Goal: Information Seeking & Learning: Check status

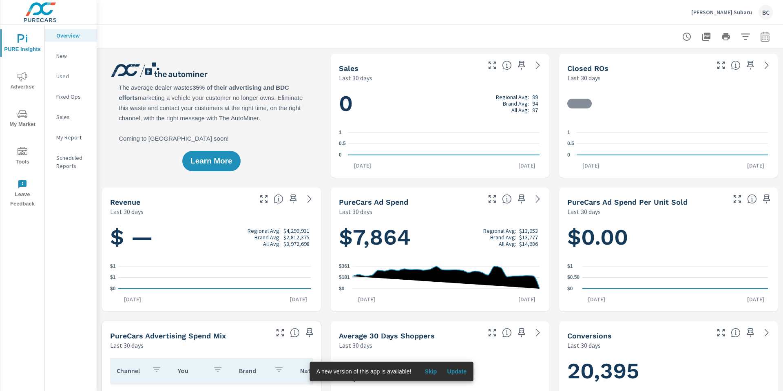
click at [27, 82] on span "Advertise" at bounding box center [22, 82] width 39 height 20
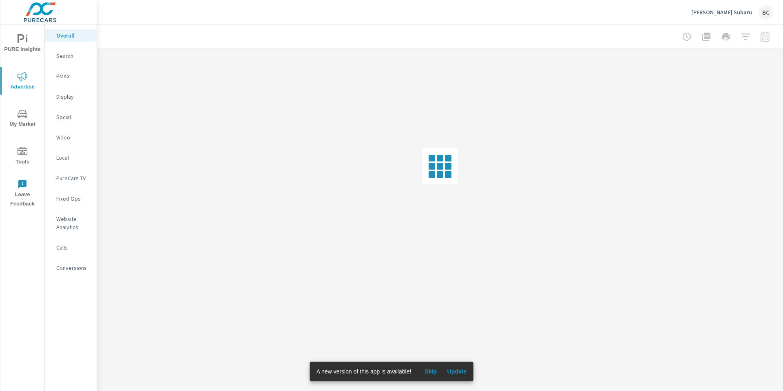
click at [68, 177] on p "PureCars TV" at bounding box center [73, 178] width 34 height 8
click at [434, 374] on span "Skip" at bounding box center [431, 371] width 20 height 7
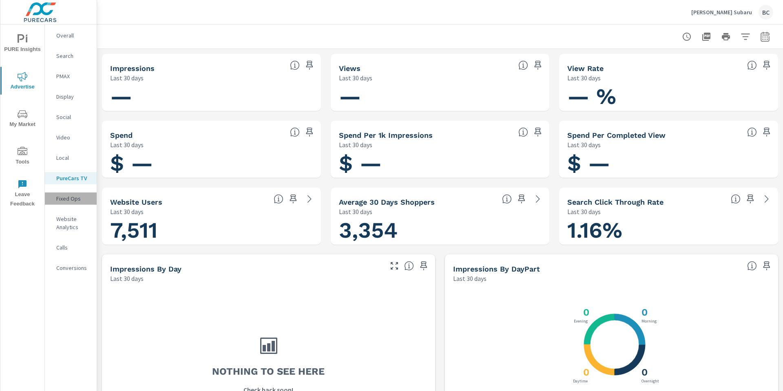
click at [67, 200] on p "Fixed Ops" at bounding box center [73, 199] width 34 height 8
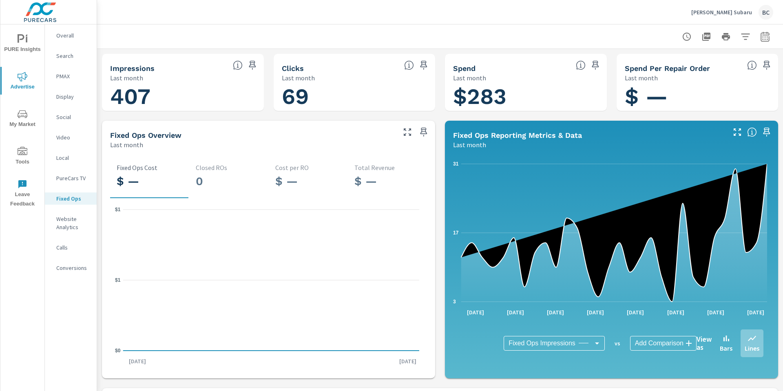
click at [72, 160] on p "Local" at bounding box center [73, 158] width 34 height 8
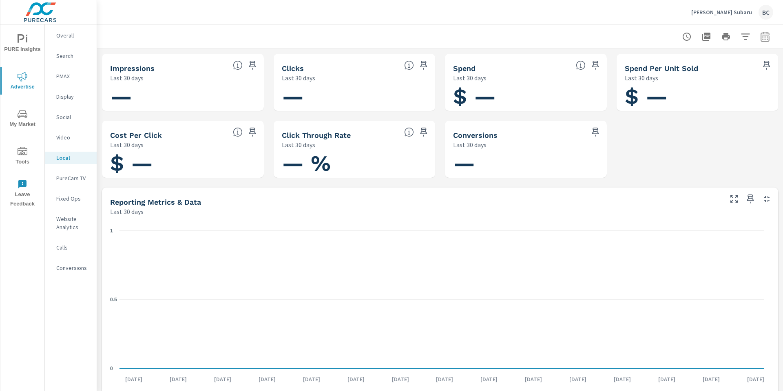
click at [78, 173] on div "PureCars TV" at bounding box center [71, 178] width 52 height 12
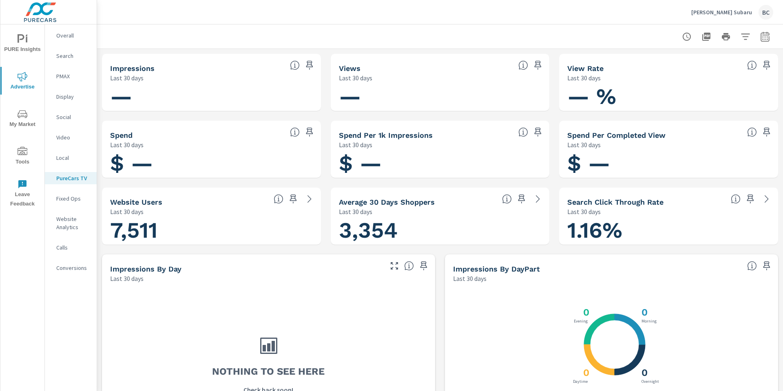
click at [74, 161] on p "Local" at bounding box center [73, 158] width 34 height 8
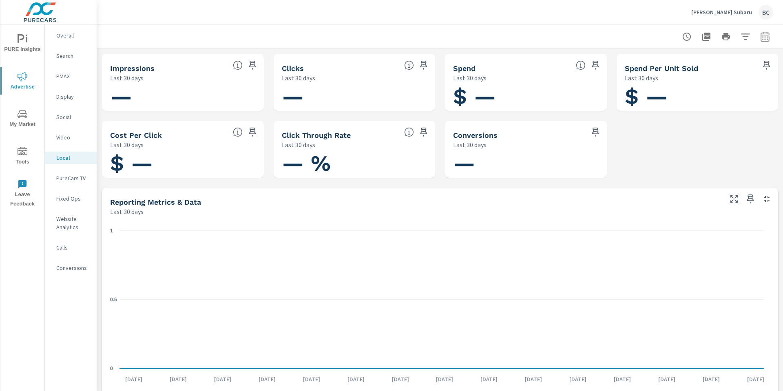
click at [73, 137] on p "Video" at bounding box center [73, 137] width 34 height 8
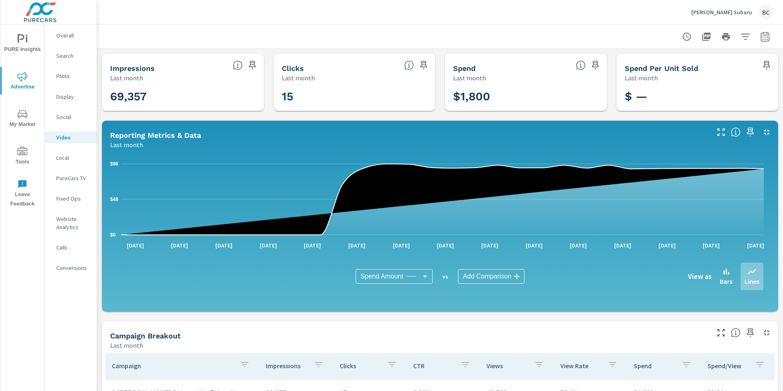
click at [764, 38] on button "button" at bounding box center [765, 37] width 16 height 16
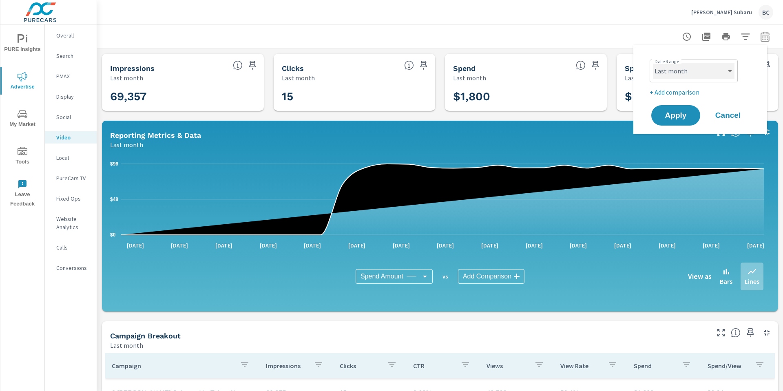
click at [729, 70] on select "Custom [DATE] Last week Last 7 days Last 14 days Last 30 days Last 45 days Last…" at bounding box center [694, 71] width 82 height 16
click at [653, 63] on select "Custom [DATE] Last week Last 7 days Last 14 days Last 30 days Last 45 days Last…" at bounding box center [694, 71] width 82 height 16
select select "Month to date"
click at [679, 113] on span "Apply" at bounding box center [675, 116] width 33 height 8
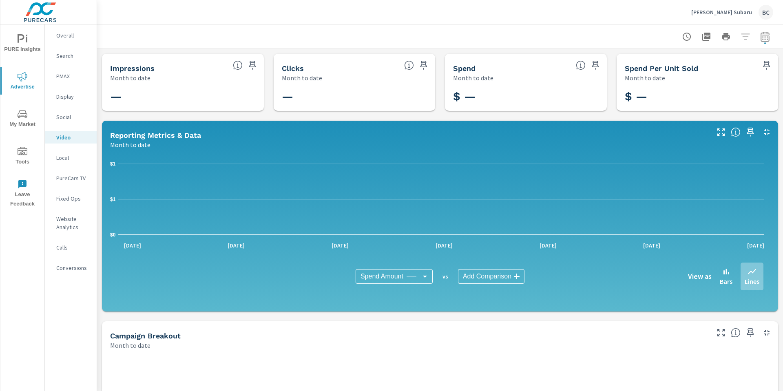
click at [272, 115] on div "Impressions Month to date — Clicks Month to date — Spend Month to date $ — Spen…" at bounding box center [440, 316] width 686 height 535
click at [608, 61] on div "Impressions Month to date — Clicks Month to date — Spend Month to date $ — Spen…" at bounding box center [440, 316] width 686 height 535
